Goal: Task Accomplishment & Management: Use online tool/utility

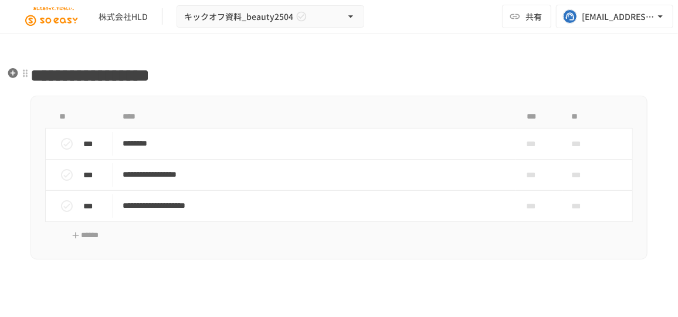
scroll to position [1067, 0]
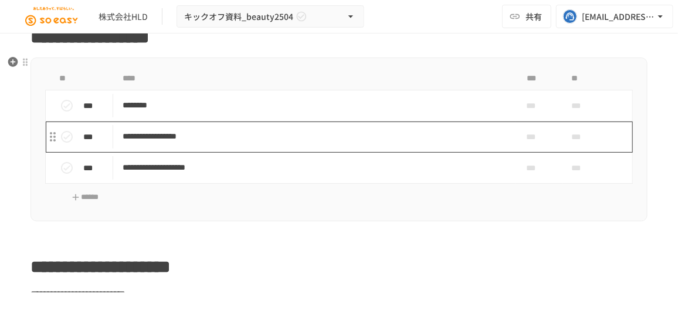
click at [148, 136] on p "**********" at bounding box center [311, 136] width 377 height 15
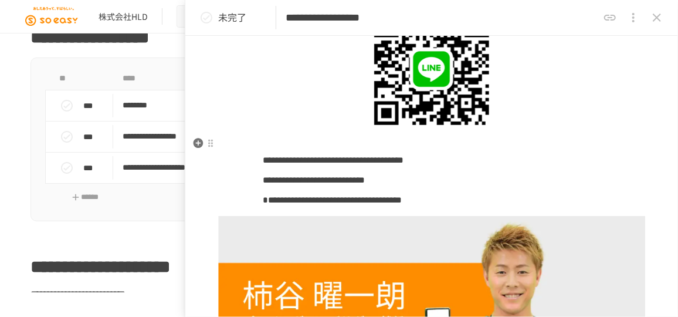
scroll to position [1280, 0]
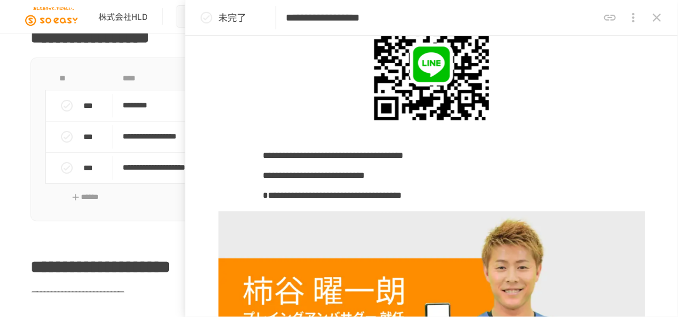
click at [661, 16] on icon "close drawer" at bounding box center [657, 18] width 14 height 14
click at [661, 16] on icon "button" at bounding box center [660, 16] width 5 height 2
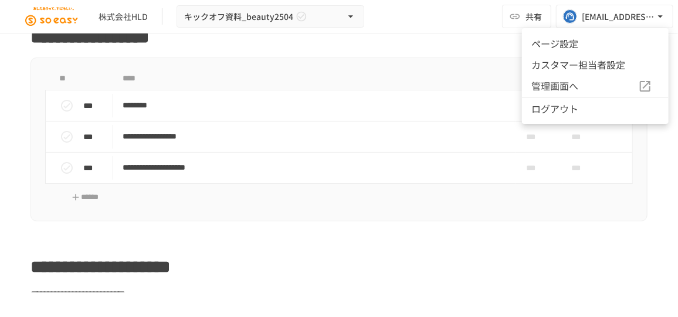
scroll to position [29, 0]
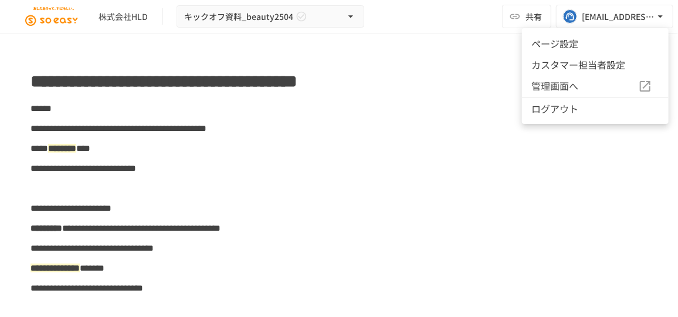
click at [396, 211] on div at bounding box center [339, 158] width 678 height 317
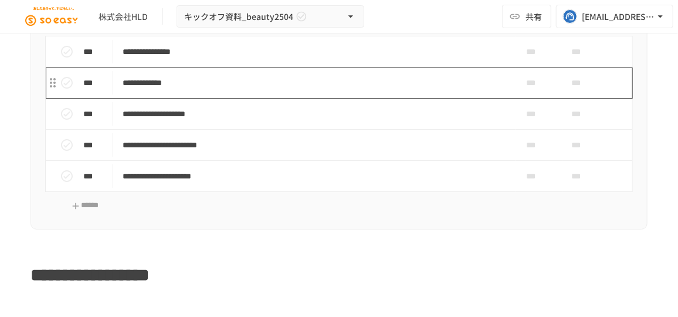
scroll to position [883, 0]
